Goal: Information Seeking & Learning: Learn about a topic

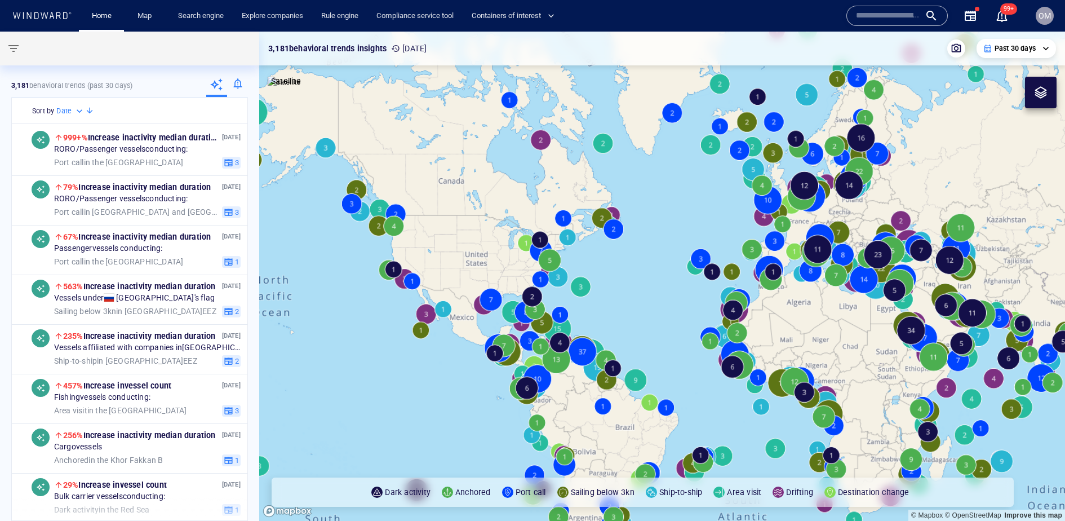
click at [1046, 12] on span "OM" at bounding box center [1045, 15] width 12 height 9
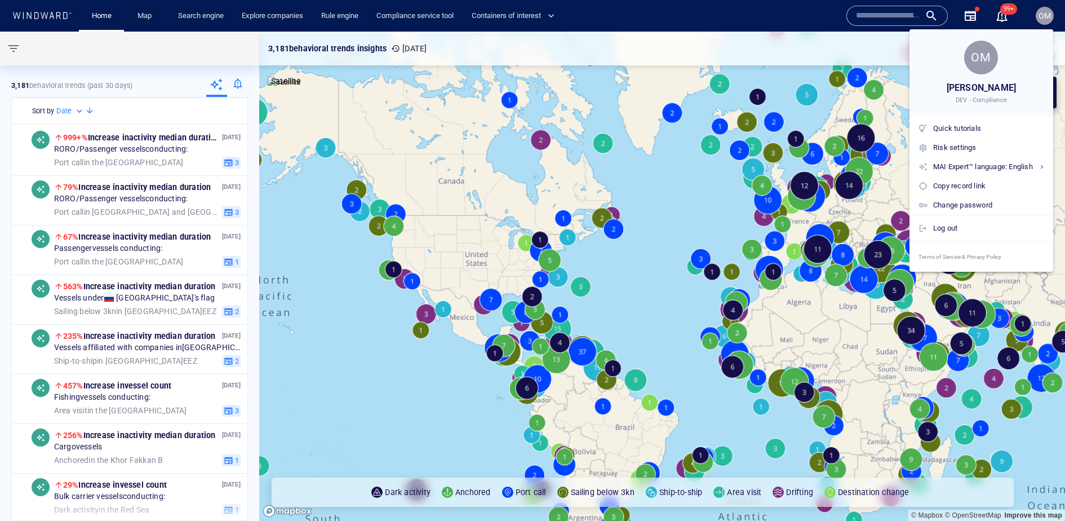
drag, startPoint x: 603, startPoint y: 179, endPoint x: 51, endPoint y: 12, distance: 577.1
click at [565, 164] on div at bounding box center [532, 260] width 1065 height 521
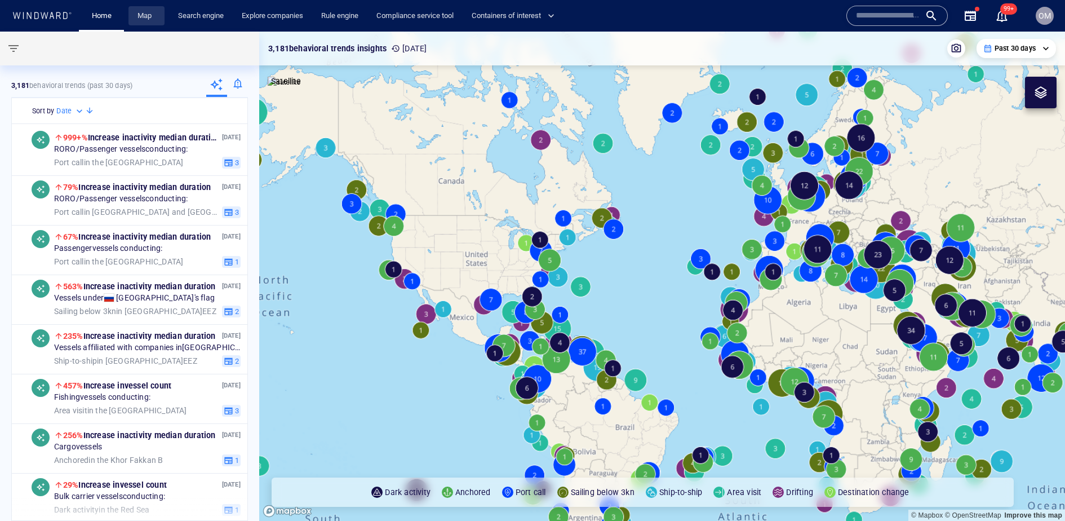
click at [152, 12] on link "Map" at bounding box center [146, 16] width 27 height 20
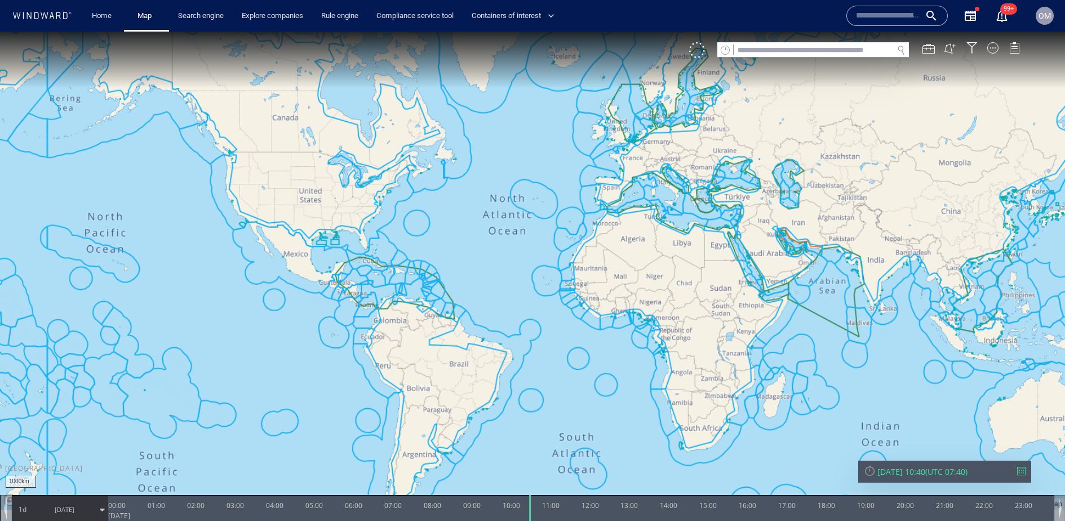
click at [785, 52] on input "text" at bounding box center [814, 50] width 160 height 15
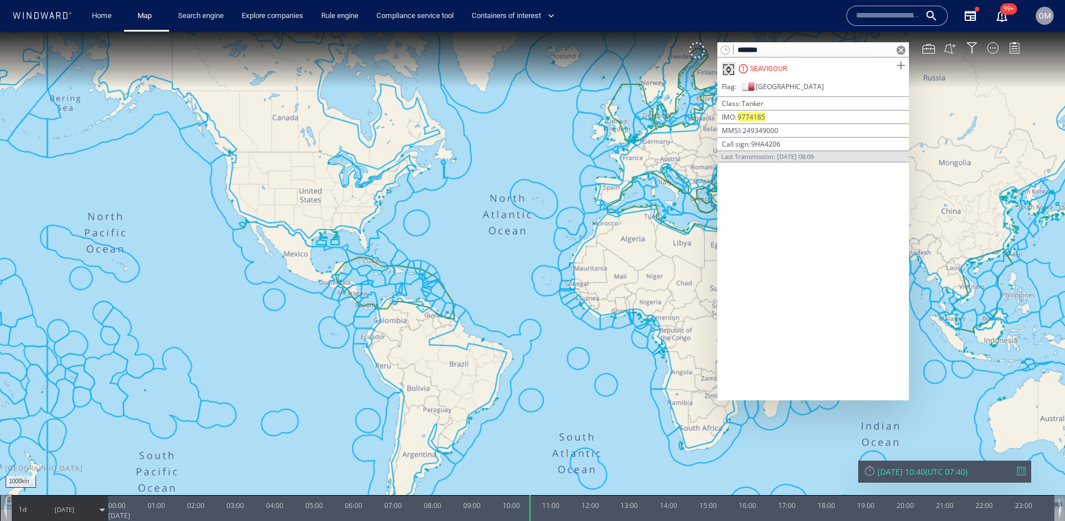
type input "*******"
click at [904, 65] on span at bounding box center [901, 66] width 14 height 14
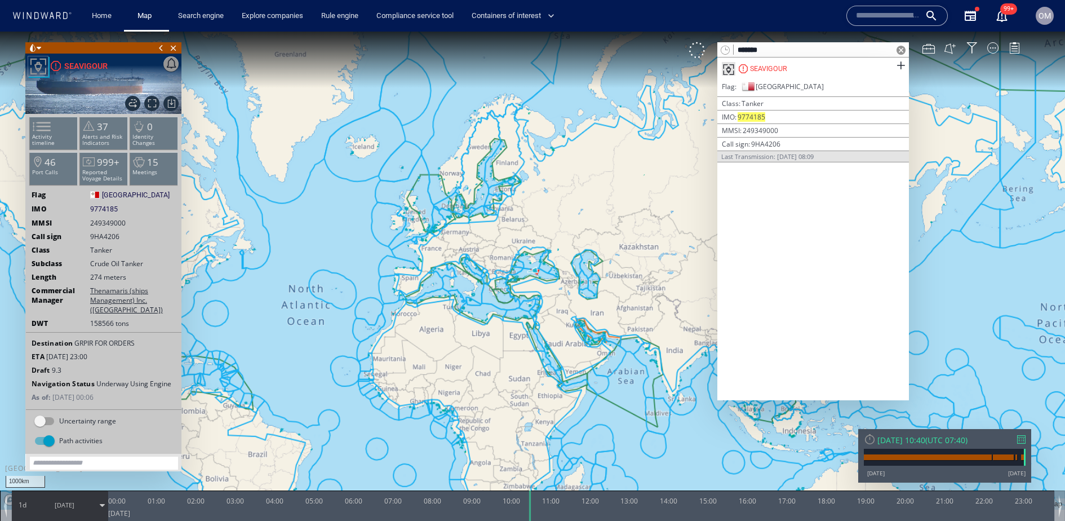
click at [902, 48] on span at bounding box center [901, 50] width 9 height 9
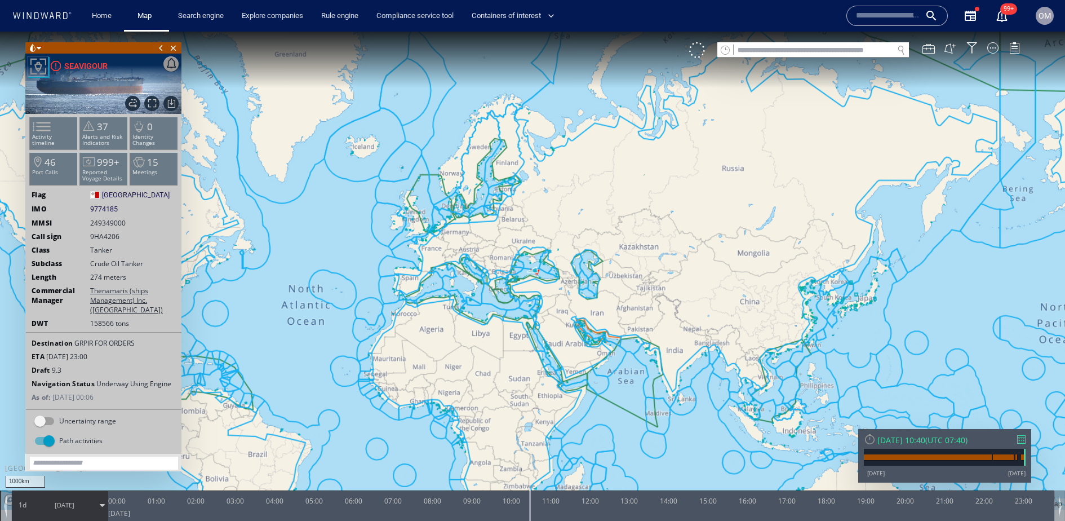
click at [1020, 440] on div at bounding box center [1022, 439] width 8 height 8
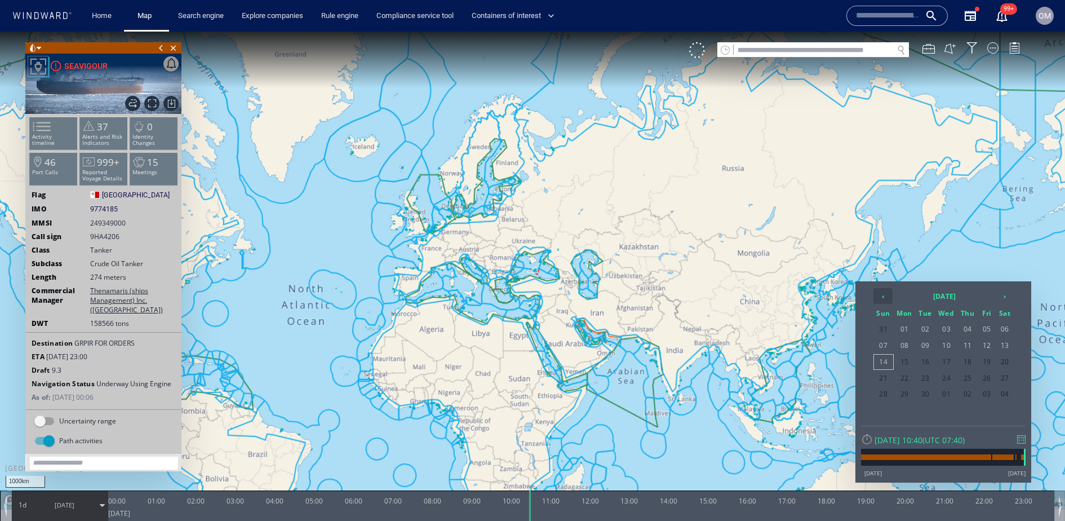
click at [881, 297] on th "‹" at bounding box center [883, 296] width 19 height 16
drag, startPoint x: 1003, startPoint y: 298, endPoint x: 985, endPoint y: 318, distance: 26.8
click at [1003, 298] on th "›" at bounding box center [1005, 296] width 17 height 16
click at [909, 373] on span "18" at bounding box center [905, 378] width 21 height 15
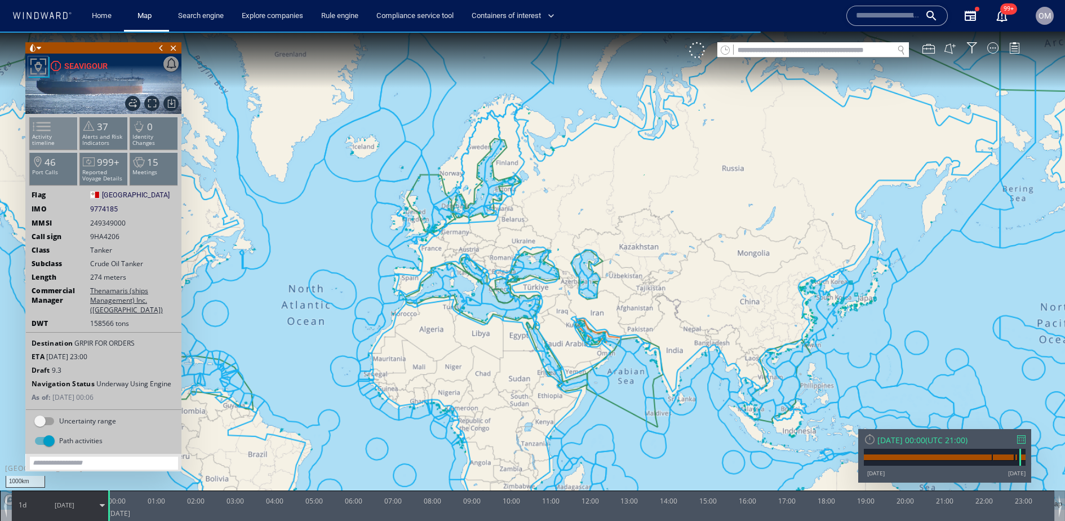
click at [62, 127] on li "Activity timeline" at bounding box center [54, 133] width 48 height 33
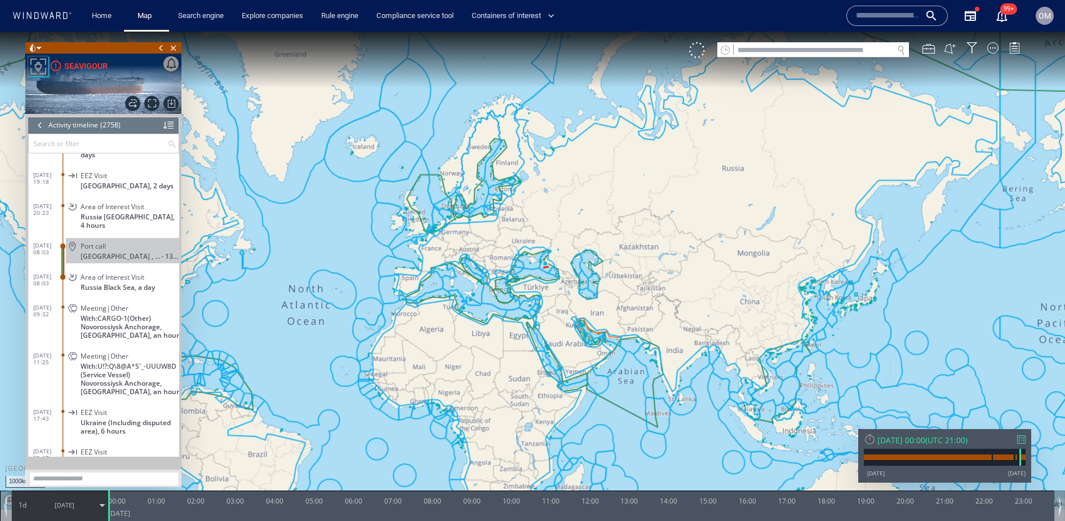
scroll to position [83961, 0]
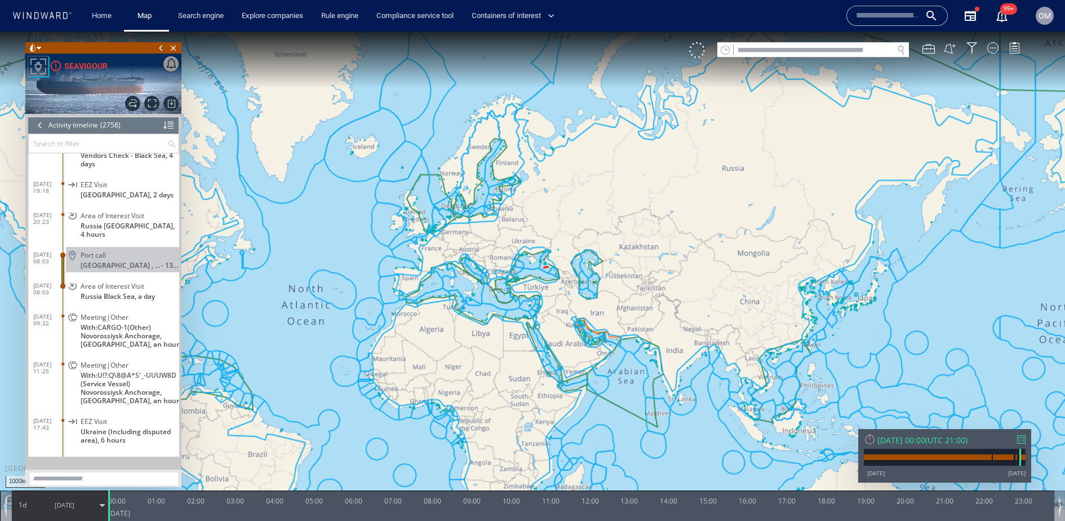
click at [136, 251] on div "Port call" at bounding box center [128, 255] width 94 height 8
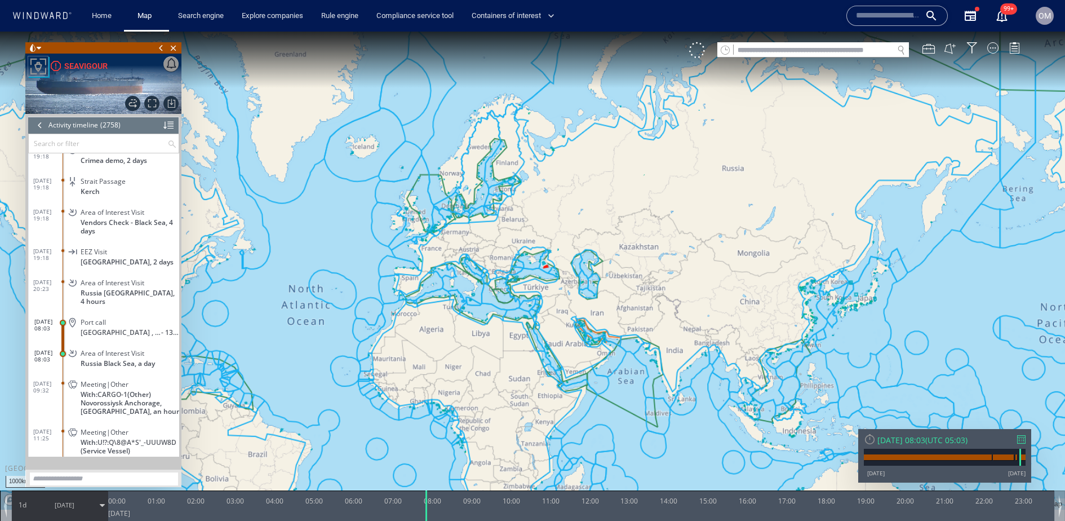
scroll to position [83896, 0]
